Goal: Task Accomplishment & Management: Manage account settings

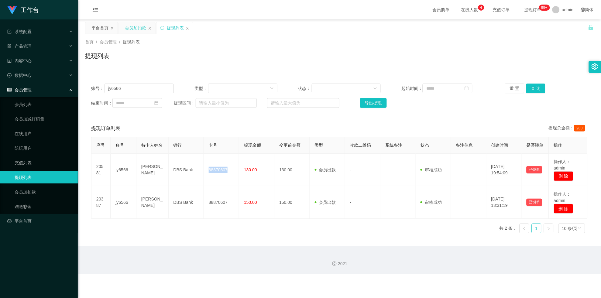
click at [136, 32] on div "会员加扣款" at bounding box center [135, 28] width 21 height 12
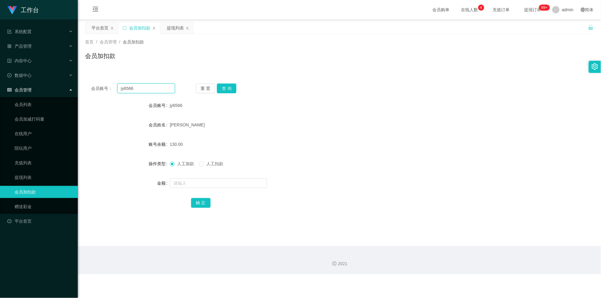
click at [136, 92] on input "jy6566" at bounding box center [146, 89] width 58 height 10
drag, startPoint x: 136, startPoint y: 92, endPoint x: 168, endPoint y: 98, distance: 32.4
click at [136, 92] on input "jy6566" at bounding box center [146, 89] width 58 height 10
paste input "91220125"
type input "91220125"
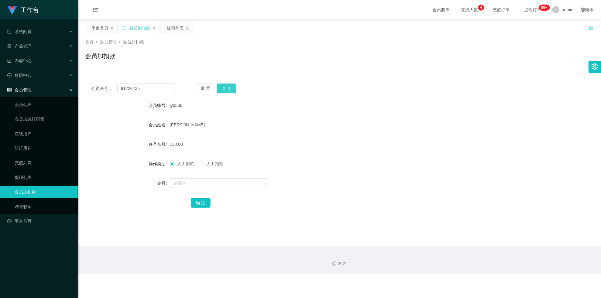
click at [213, 89] on button "查 询" at bounding box center [226, 89] width 19 height 10
click at [193, 183] on input "text" at bounding box center [218, 183] width 97 height 10
type input "1000"
click at [194, 194] on button "确 定" at bounding box center [200, 203] width 19 height 10
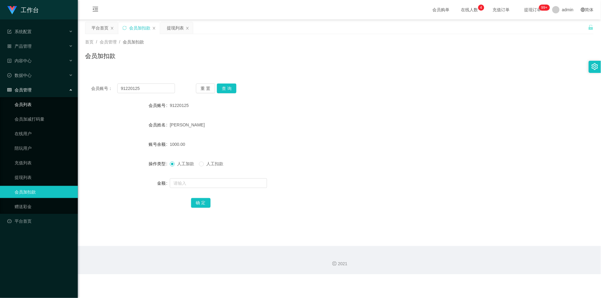
click at [41, 107] on link "会员列表" at bounding box center [44, 104] width 58 height 12
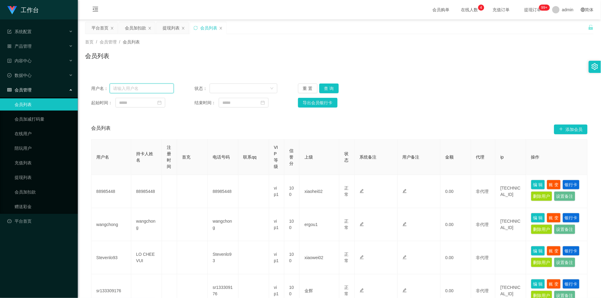
drag, startPoint x: 151, startPoint y: 88, endPoint x: 171, endPoint y: 89, distance: 19.8
click at [151, 88] on input "text" at bounding box center [142, 89] width 64 height 10
paste input "91220125"
type input "91220125"
click at [213, 90] on button "查 询" at bounding box center [328, 89] width 19 height 10
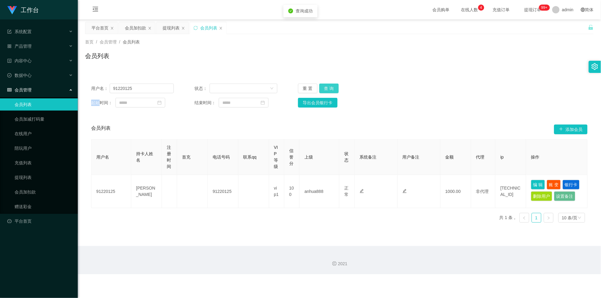
click at [213, 90] on div "重 置 查 询" at bounding box center [339, 89] width 83 height 10
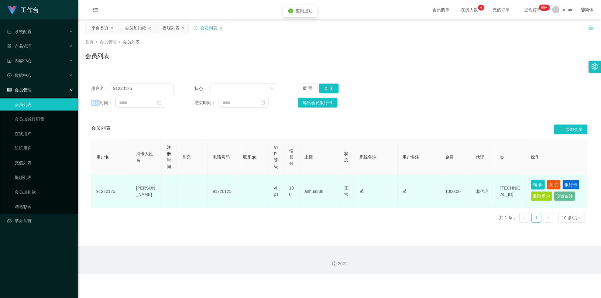
click at [213, 184] on button "编 辑" at bounding box center [538, 185] width 14 height 10
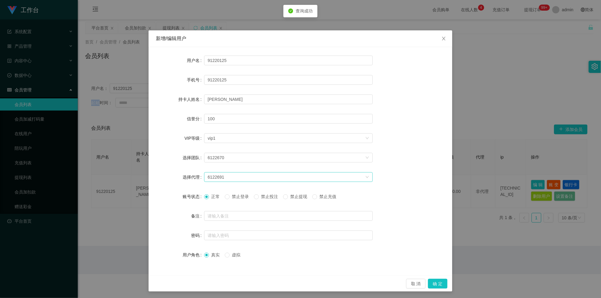
scroll to position [1, 0]
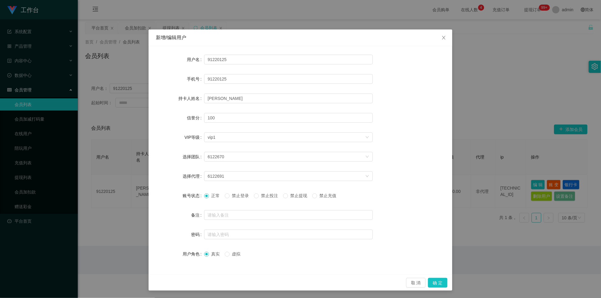
click at [213, 194] on span "禁止提现" at bounding box center [299, 195] width 22 height 5
click at [213, 194] on button "确 定" at bounding box center [437, 283] width 19 height 10
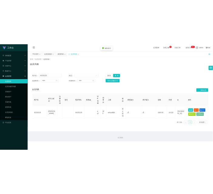
scroll to position [0, 0]
